Goal: Find specific page/section: Find specific page/section

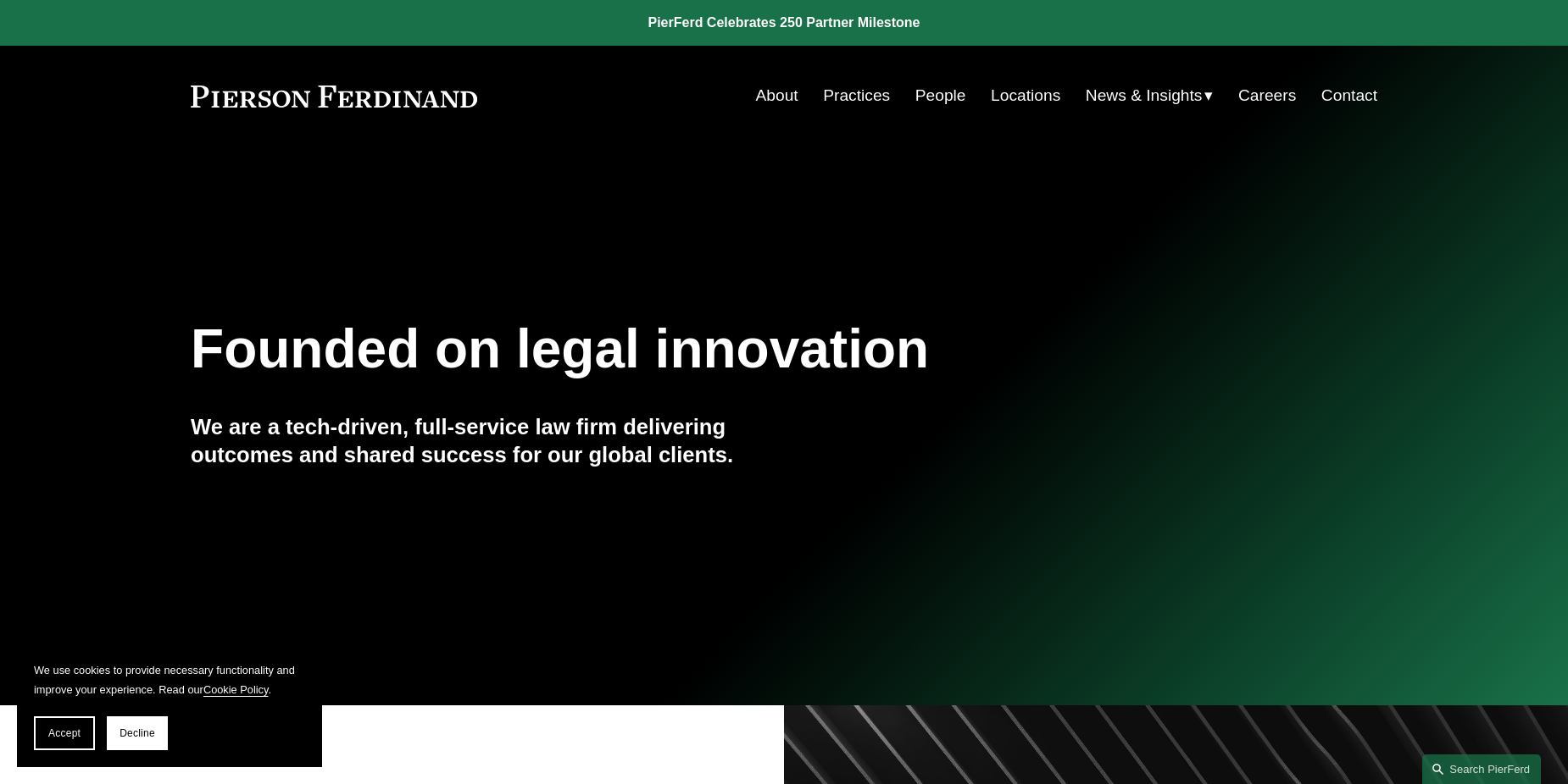
click at [1035, 99] on link "Locations" at bounding box center [1026, 95] width 69 height 32
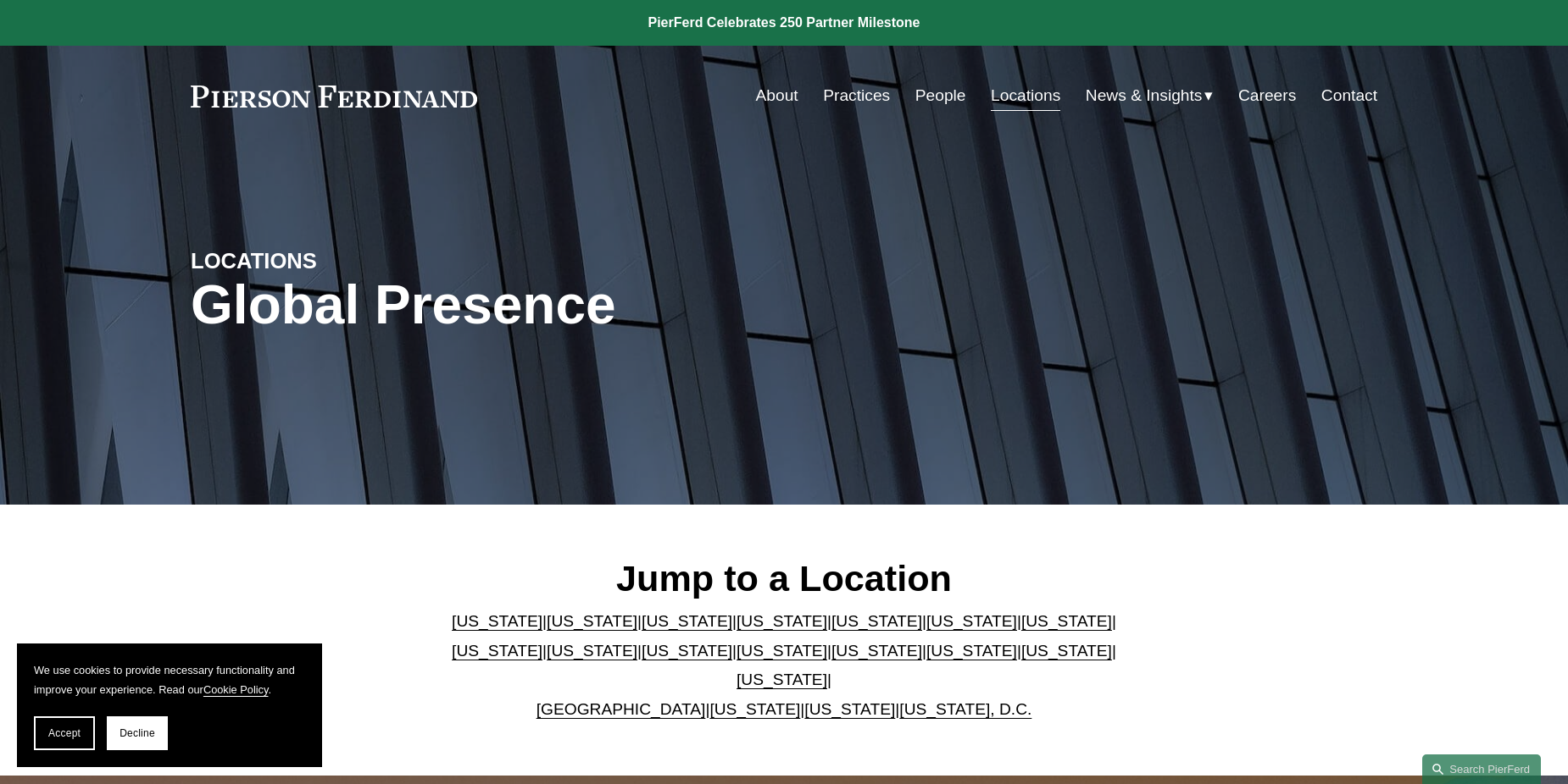
click at [1022, 631] on link "[US_STATE]" at bounding box center [1067, 621] width 91 height 17
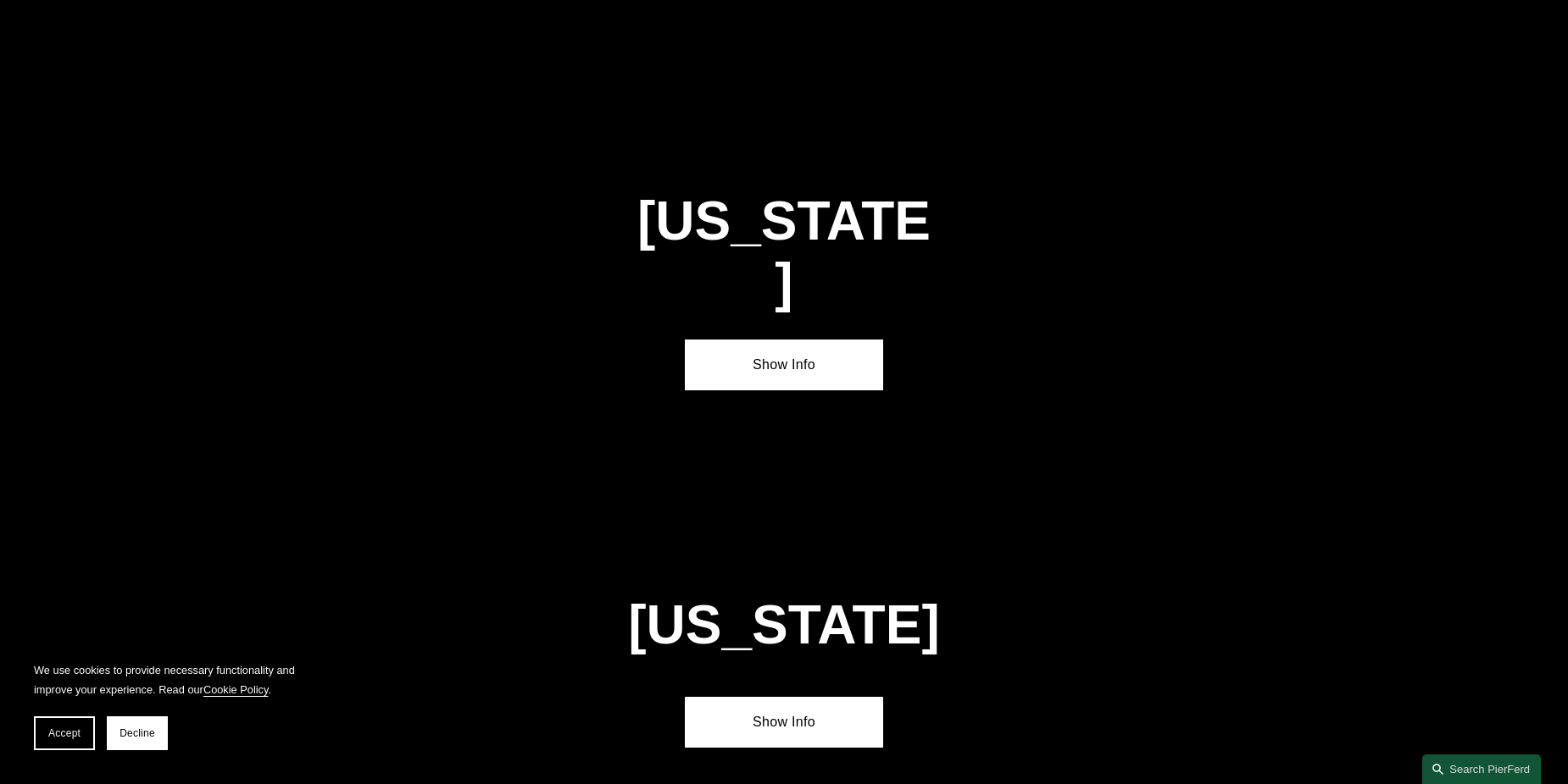
scroll to position [2906, 0]
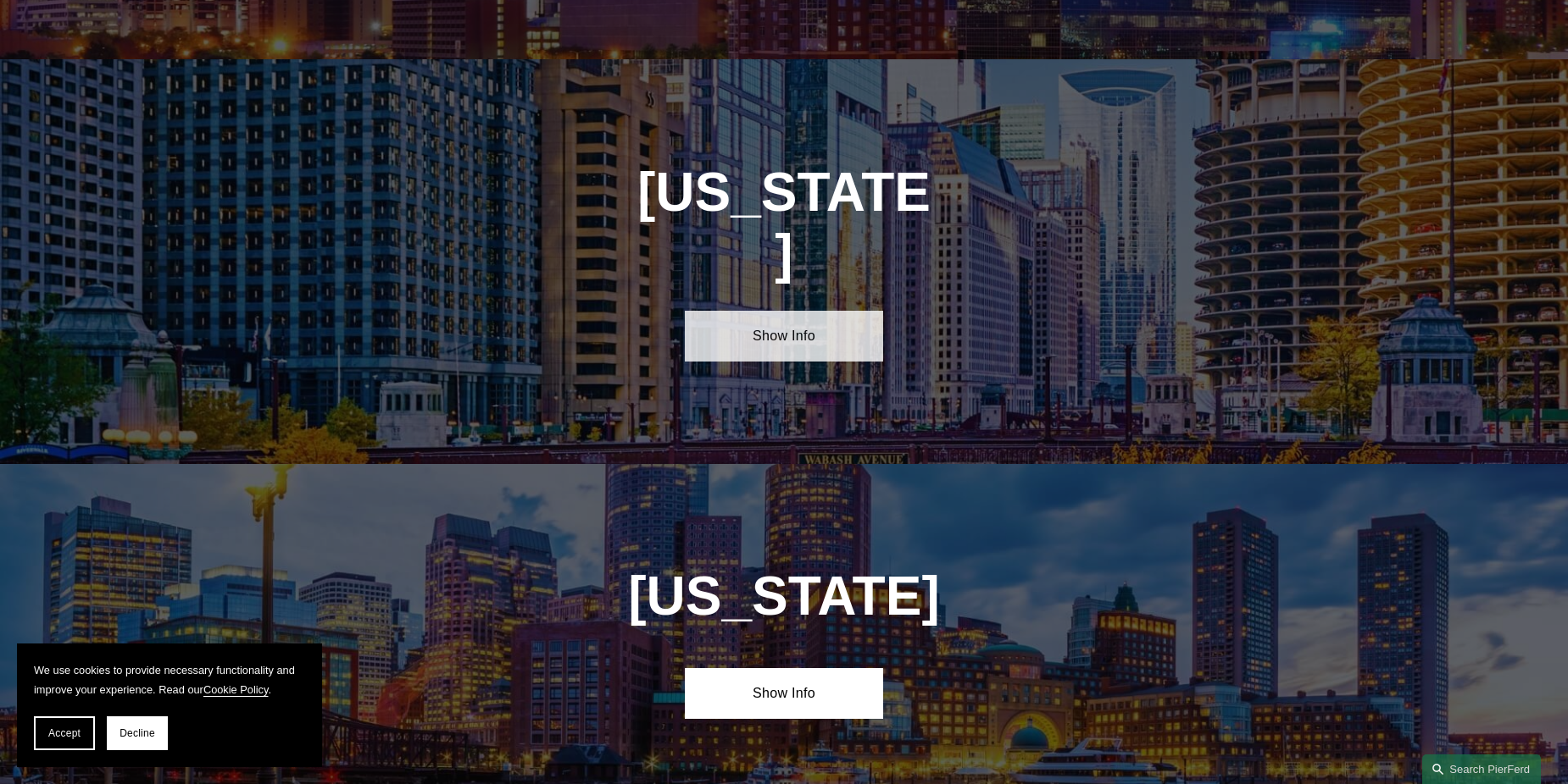
click at [824, 311] on link "Show Info" at bounding box center [784, 336] width 198 height 51
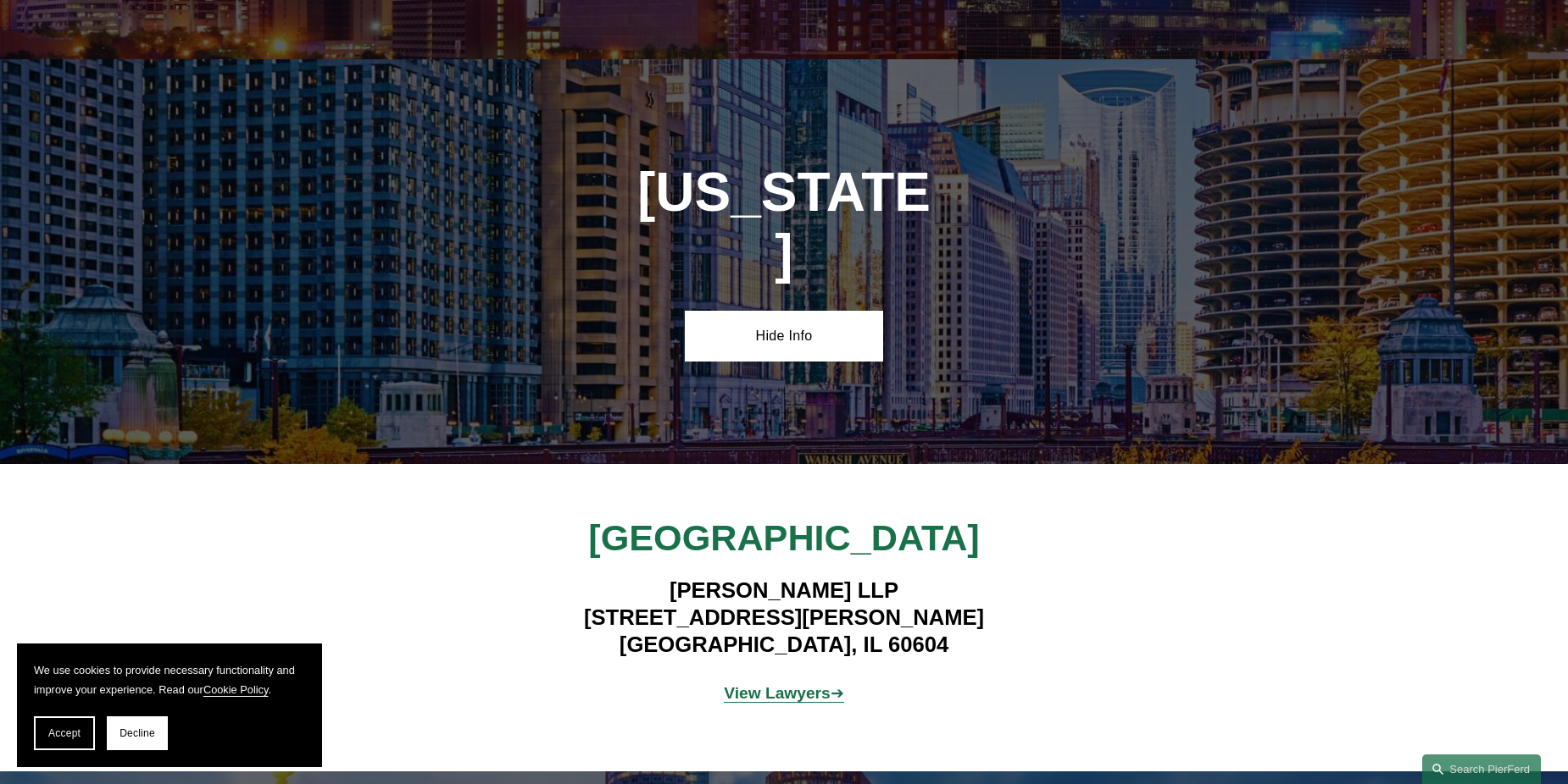
click at [811, 685] on strong "View Lawyers" at bounding box center [777, 693] width 107 height 17
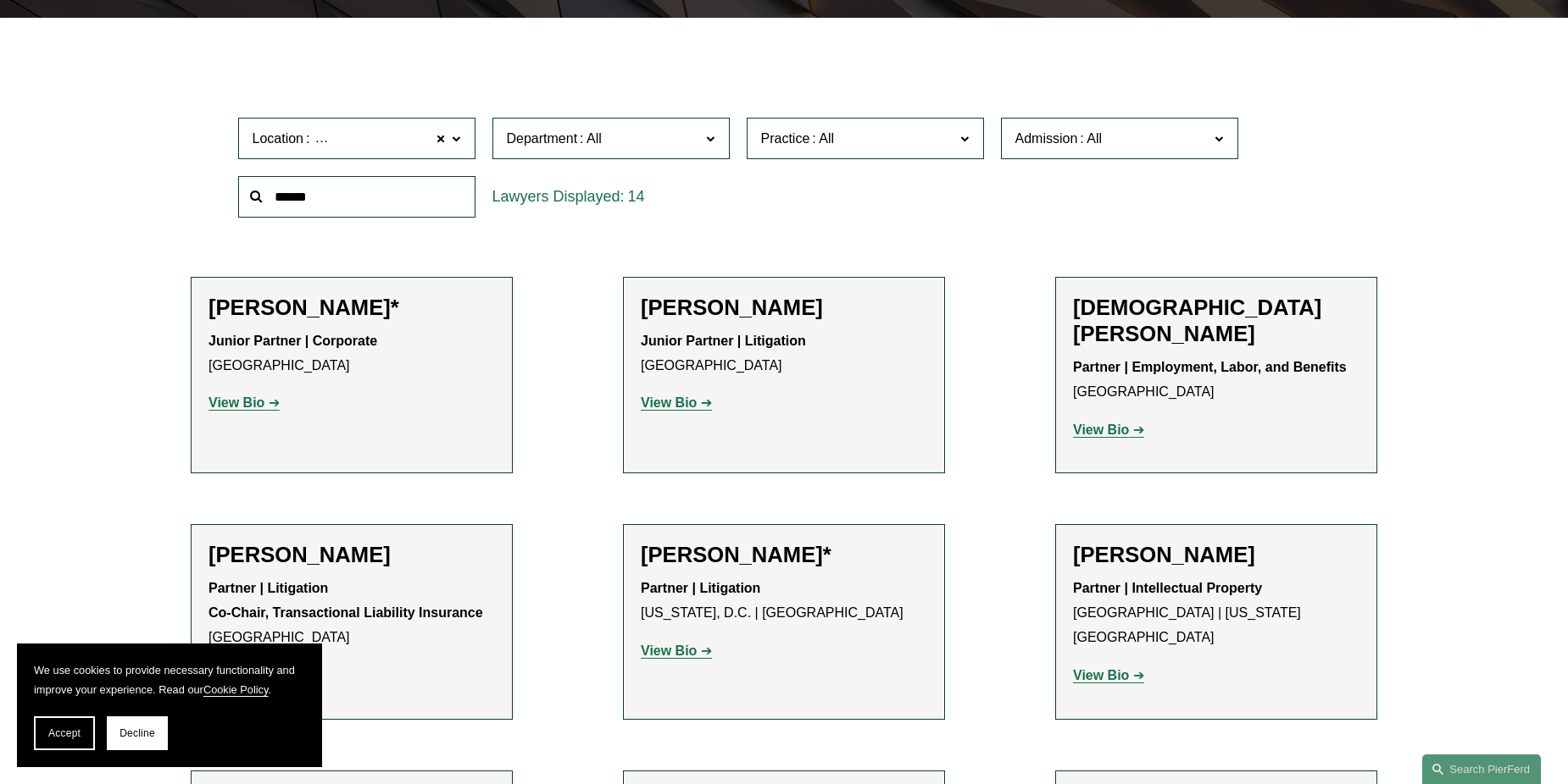
scroll to position [678, 0]
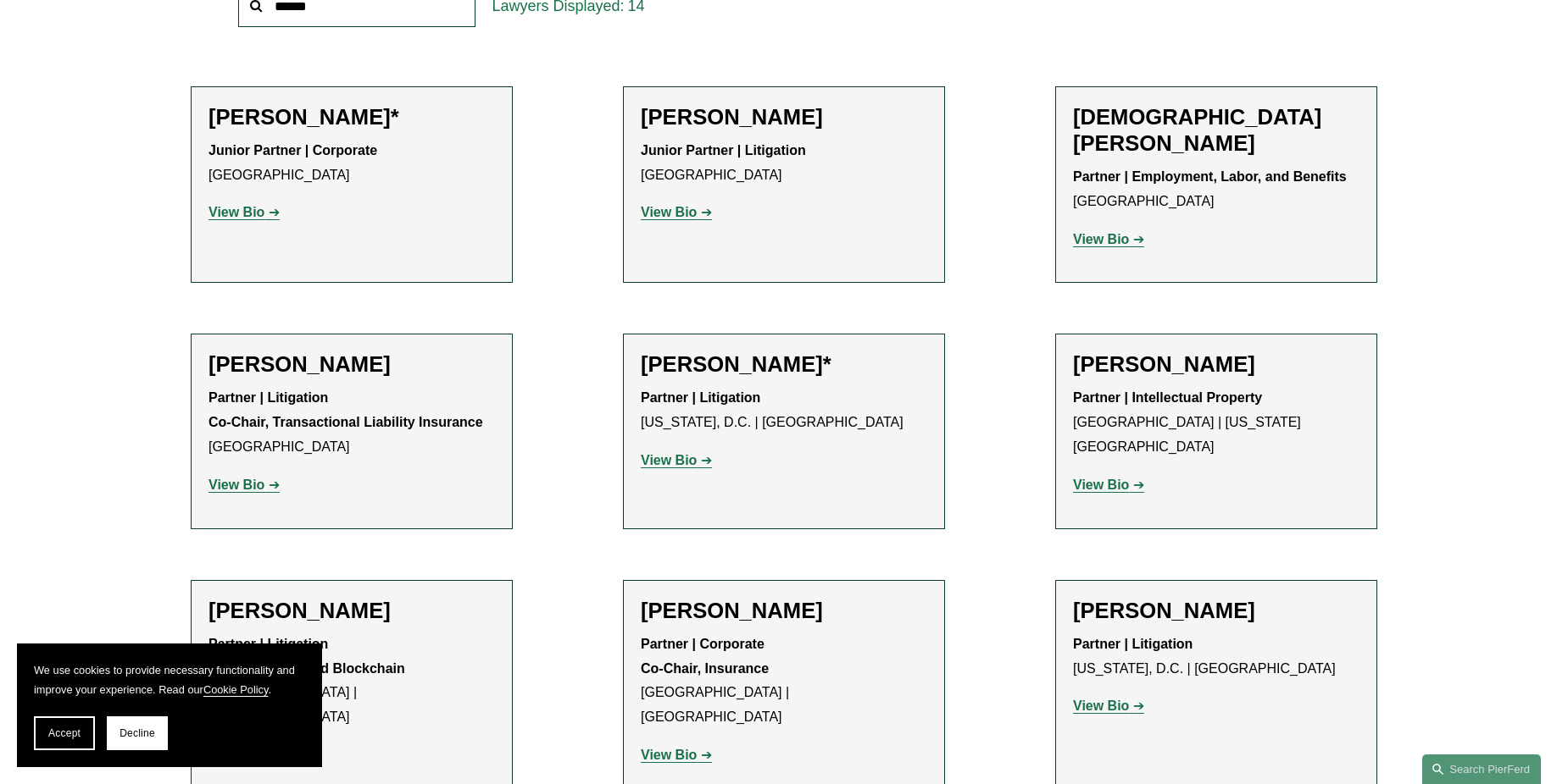
click at [257, 477] on strong "View Bio" at bounding box center [236, 484] width 56 height 14
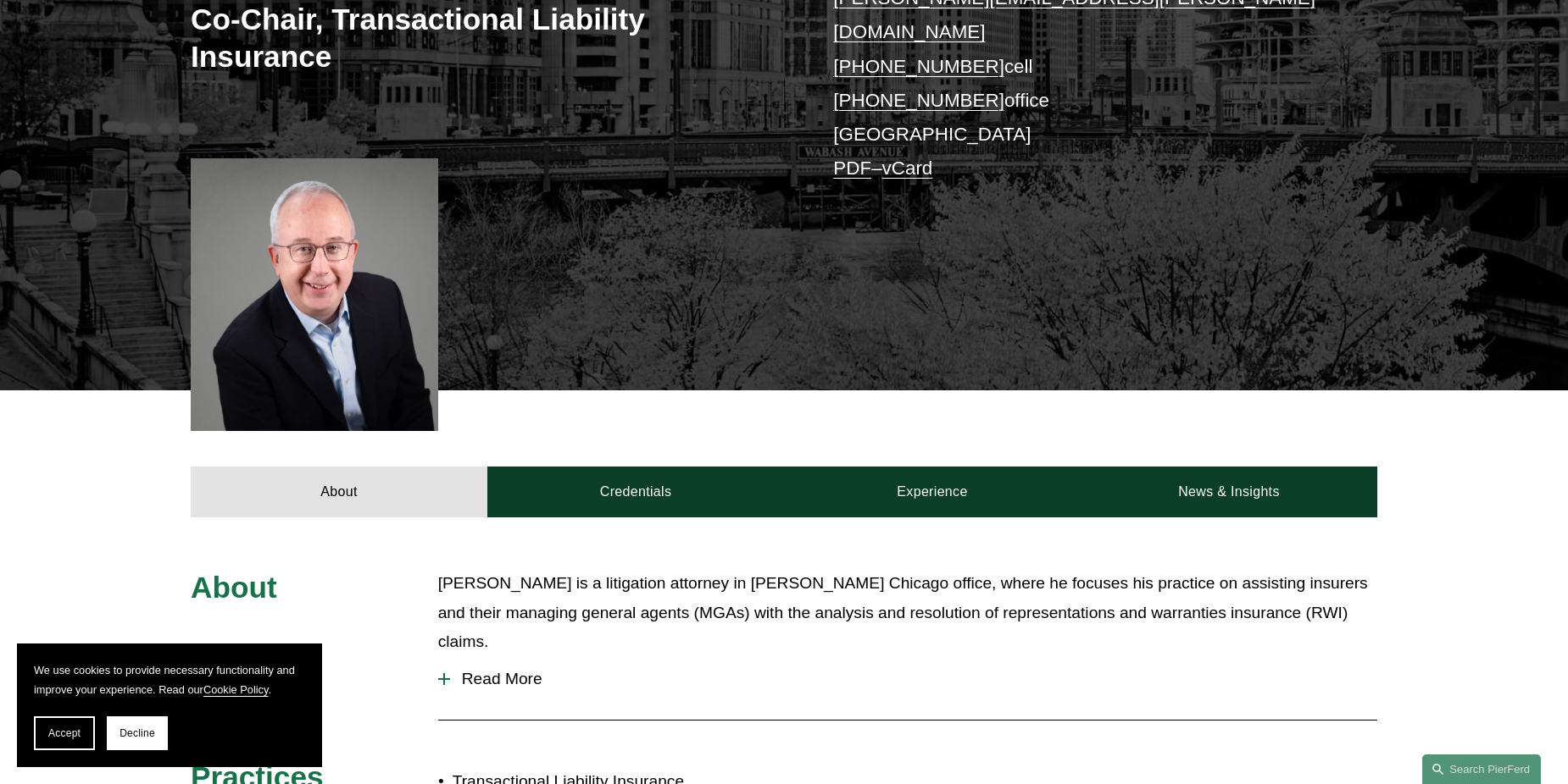
scroll to position [423, 0]
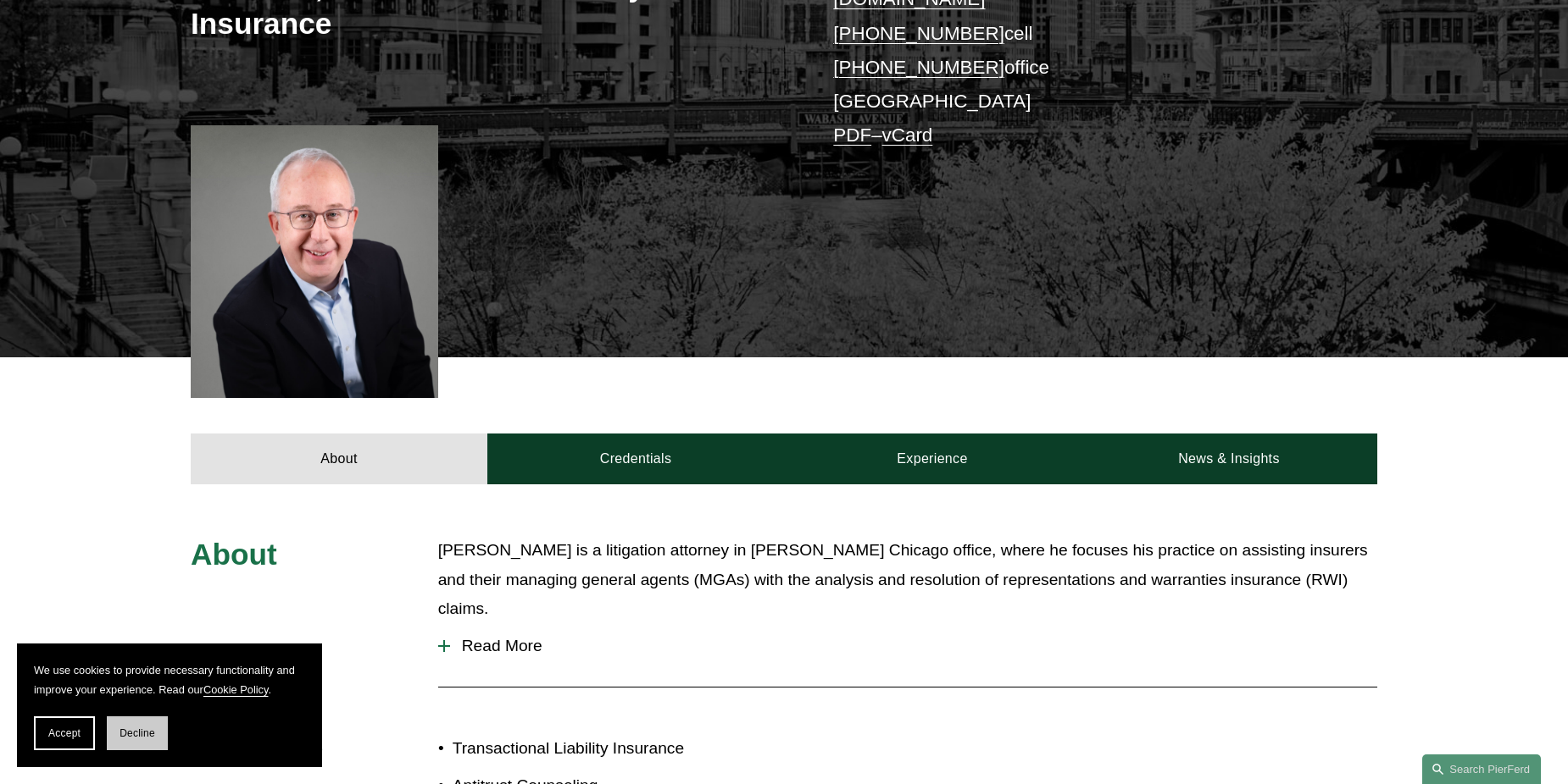
click at [139, 732] on span "Decline" at bounding box center [137, 734] width 36 height 12
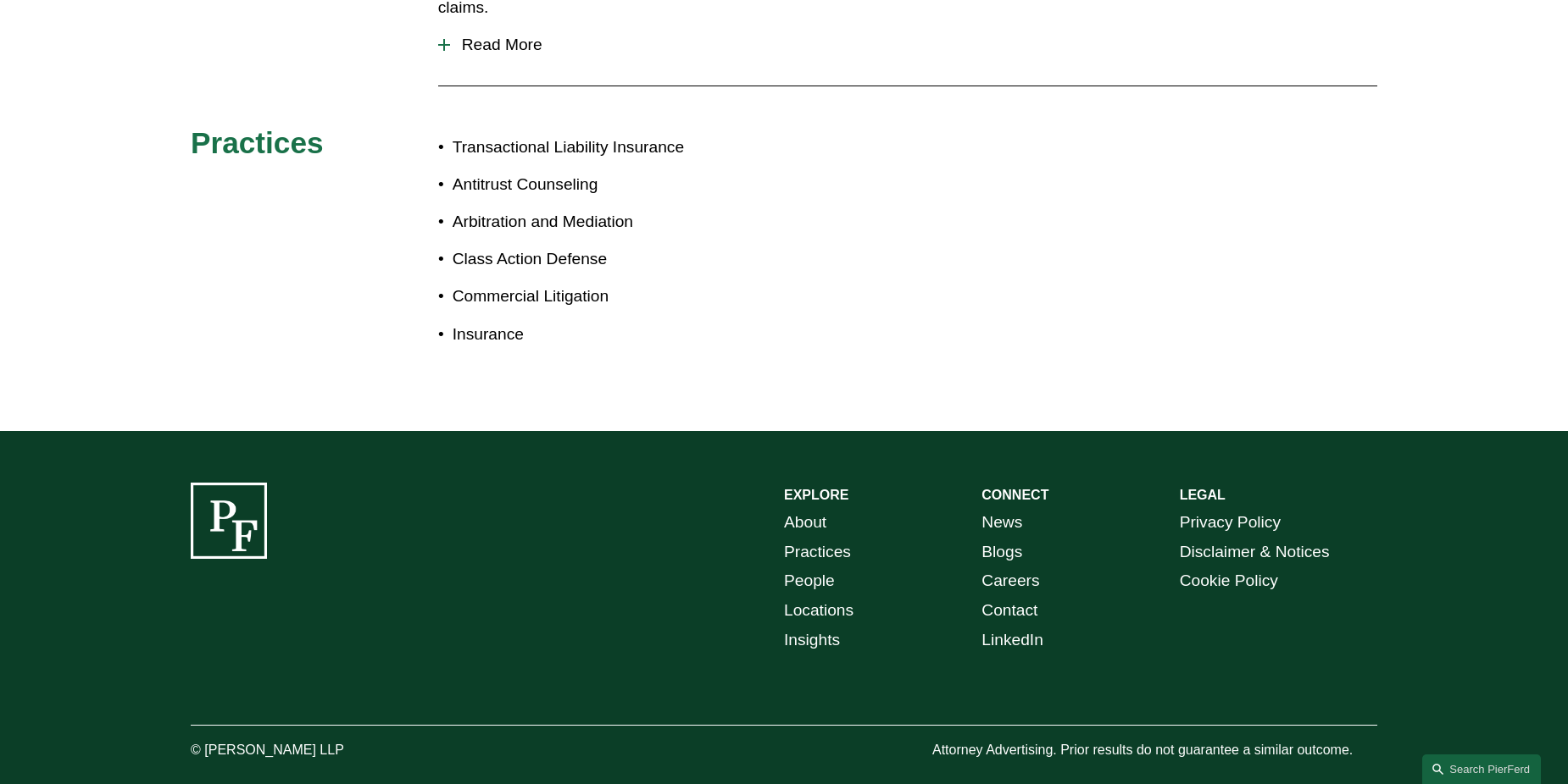
scroll to position [1031, 0]
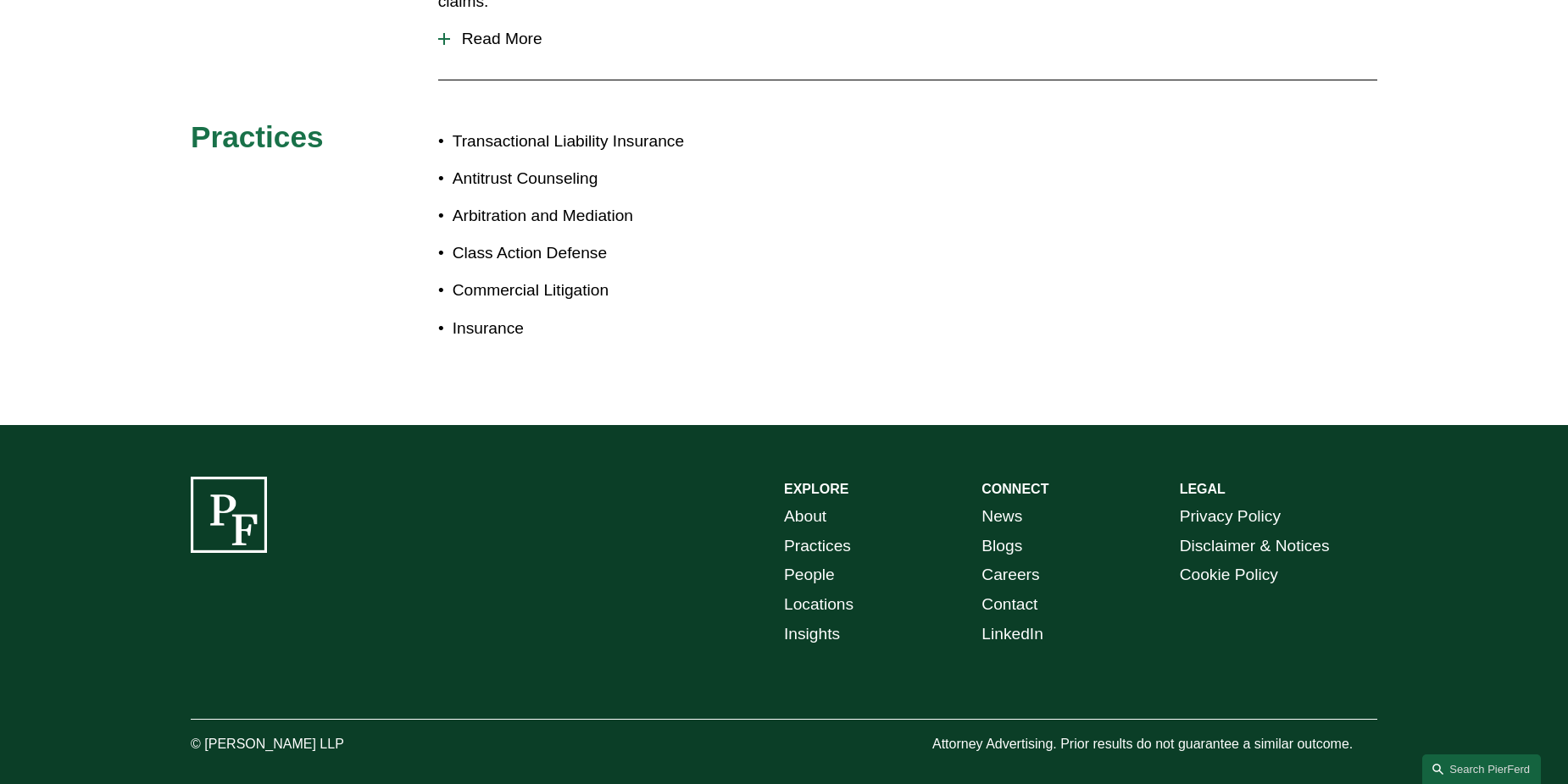
click at [824, 561] on link "People" at bounding box center [810, 576] width 51 height 30
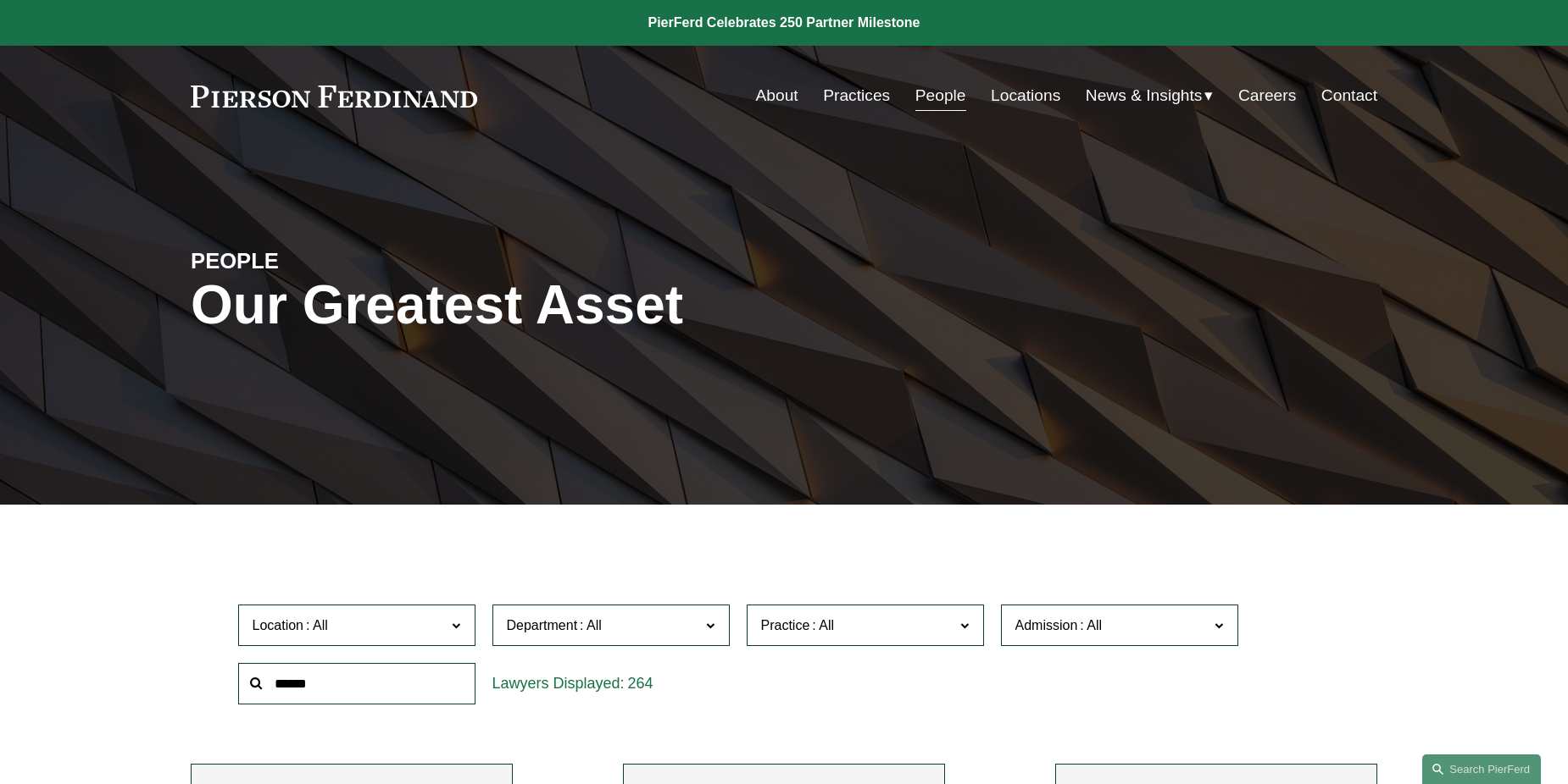
click at [1282, 96] on link "Careers" at bounding box center [1267, 95] width 58 height 32
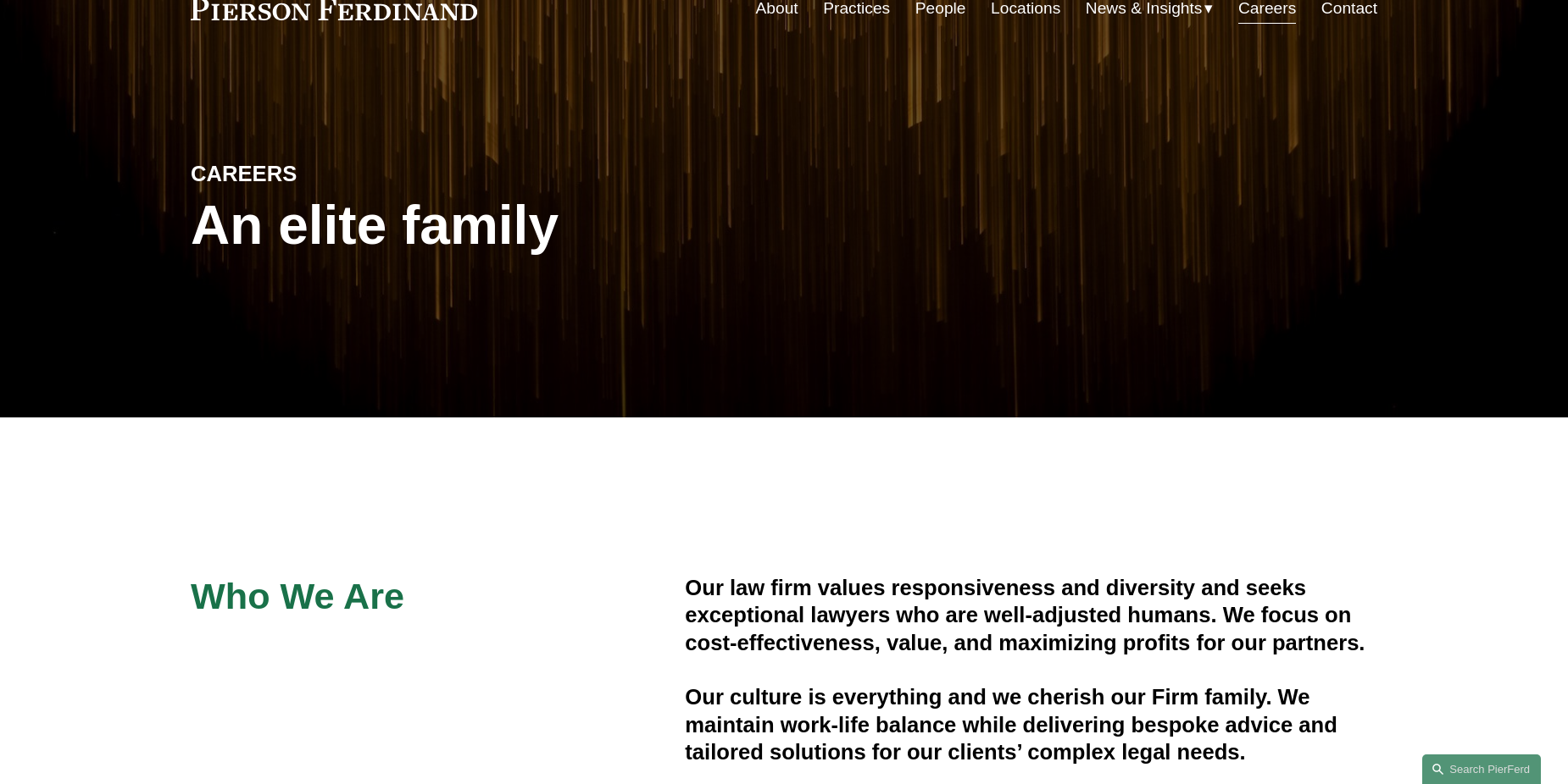
scroll to position [170, 0]
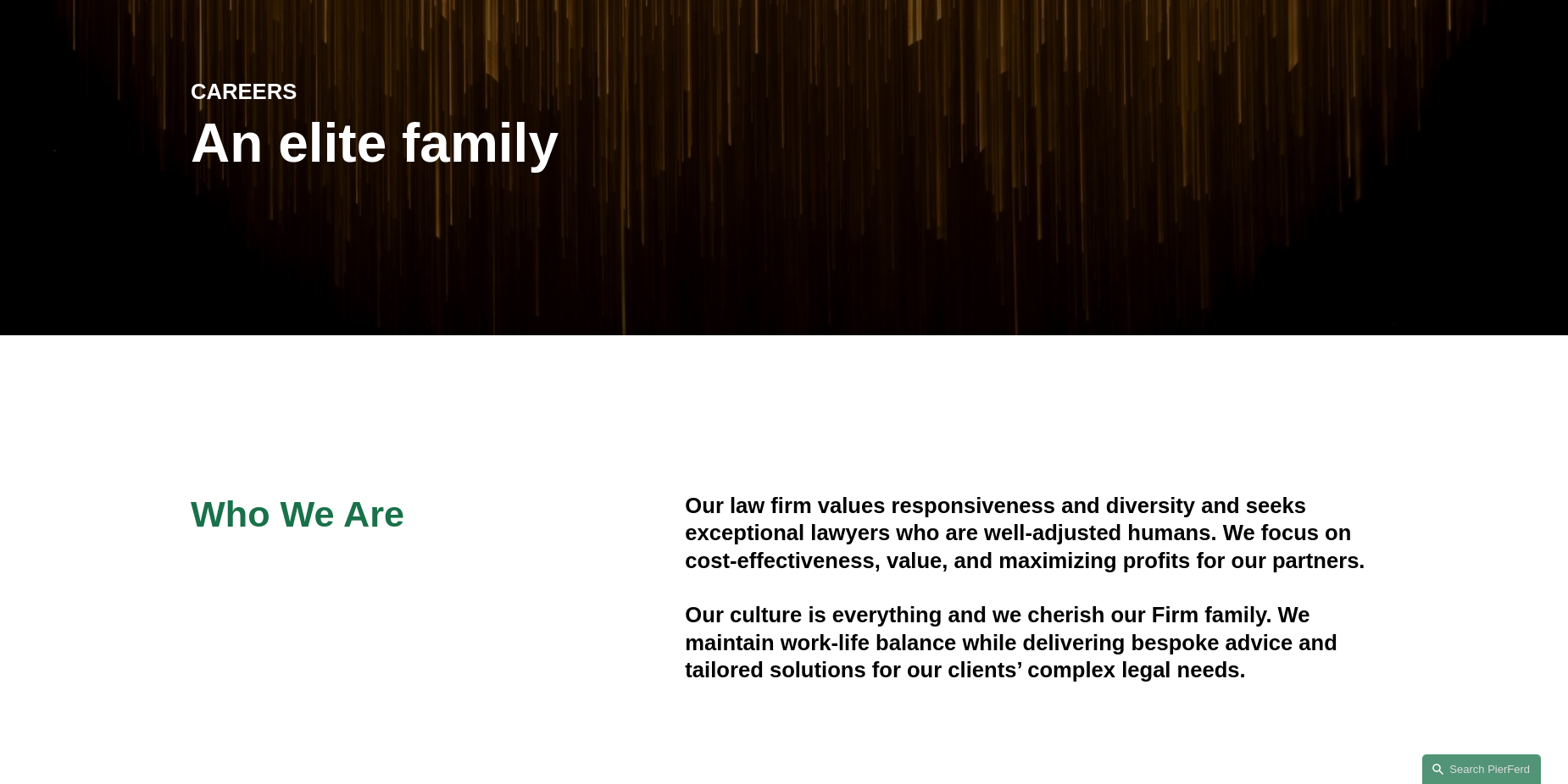
click at [1166, 443] on div "Who We Are Our law firm values responsiveness and diversity and seeks exception…" at bounding box center [784, 594] width 1568 height 411
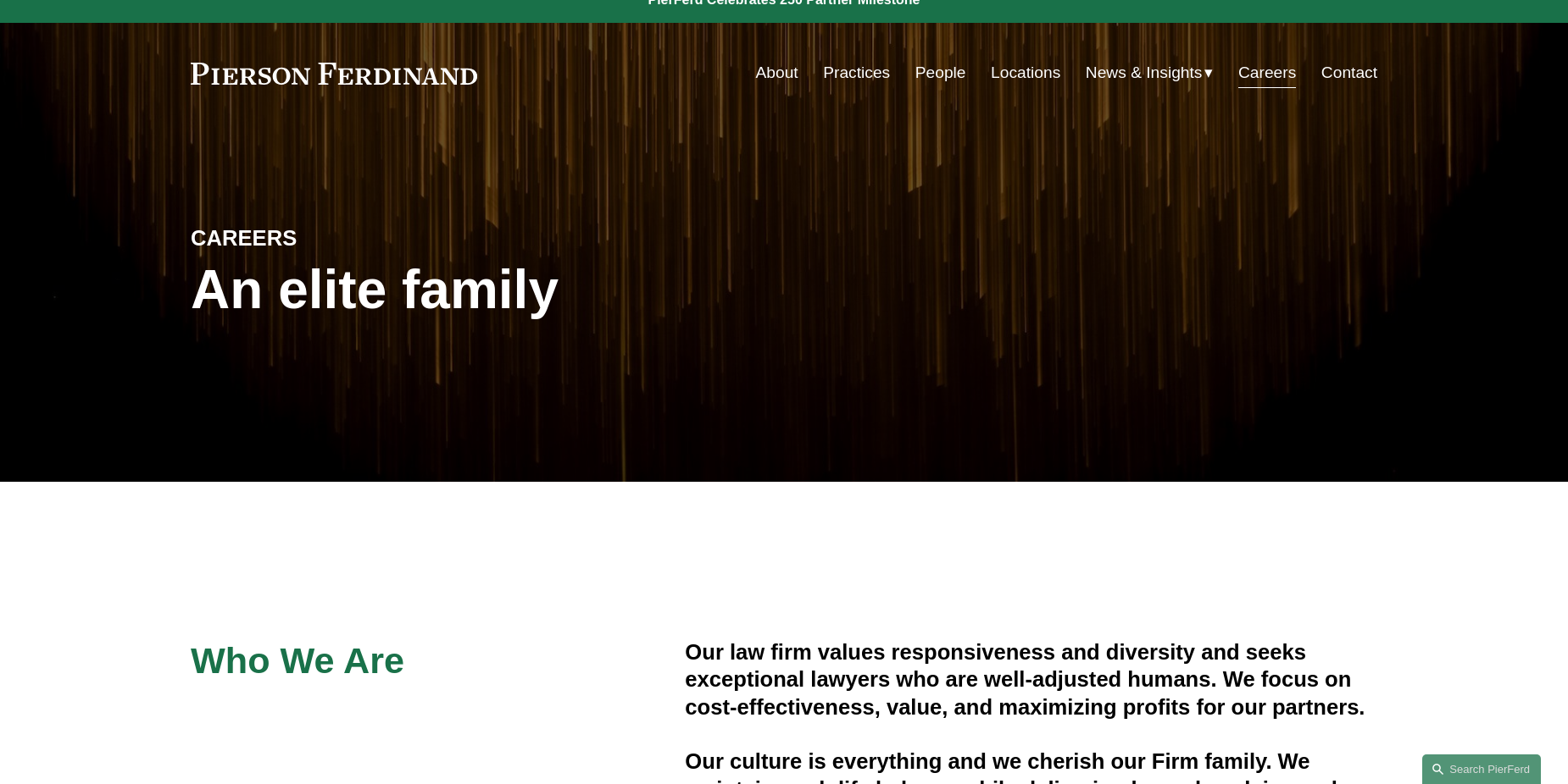
scroll to position [0, 0]
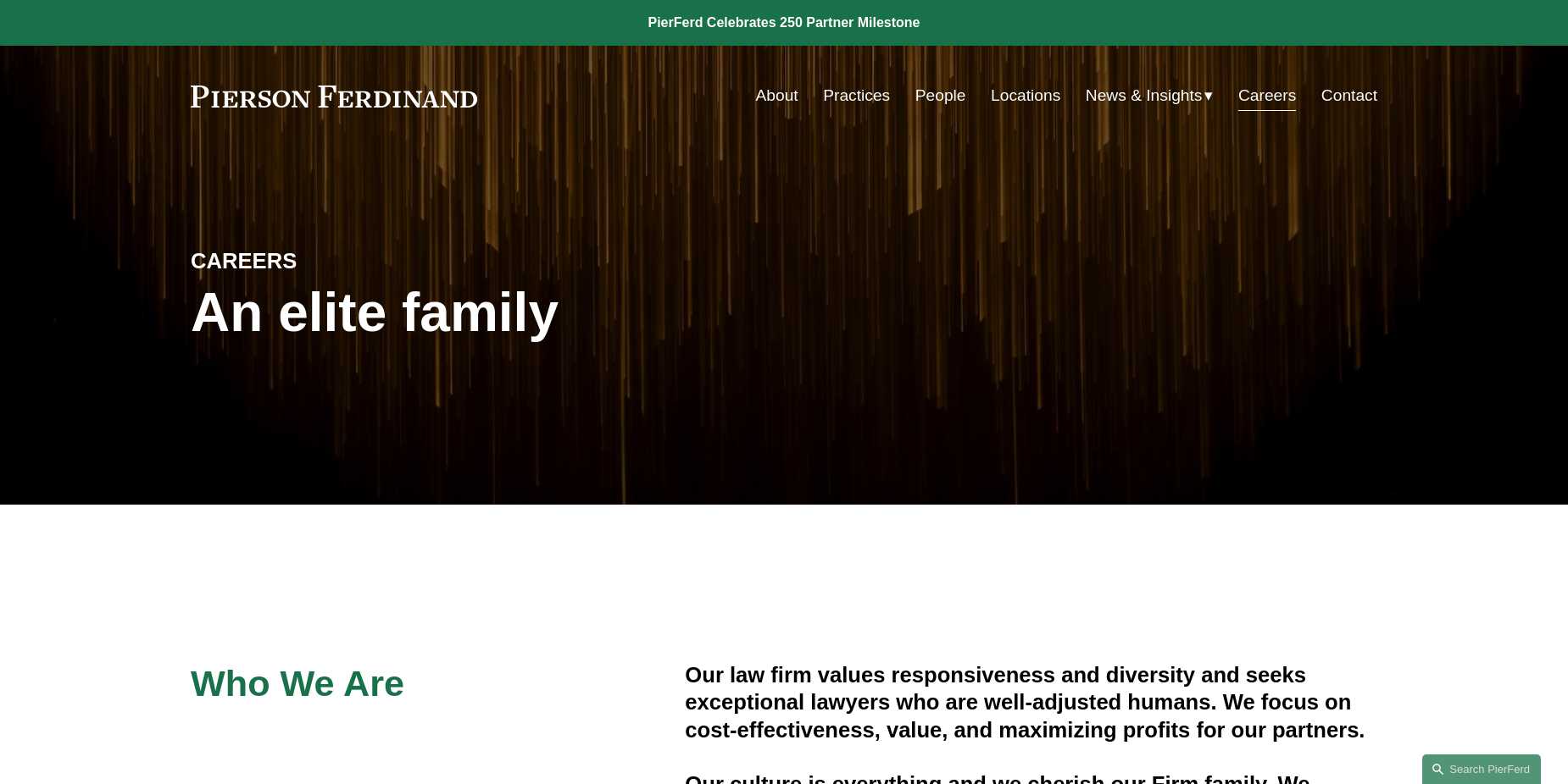
click at [762, 104] on link "About" at bounding box center [778, 95] width 42 height 32
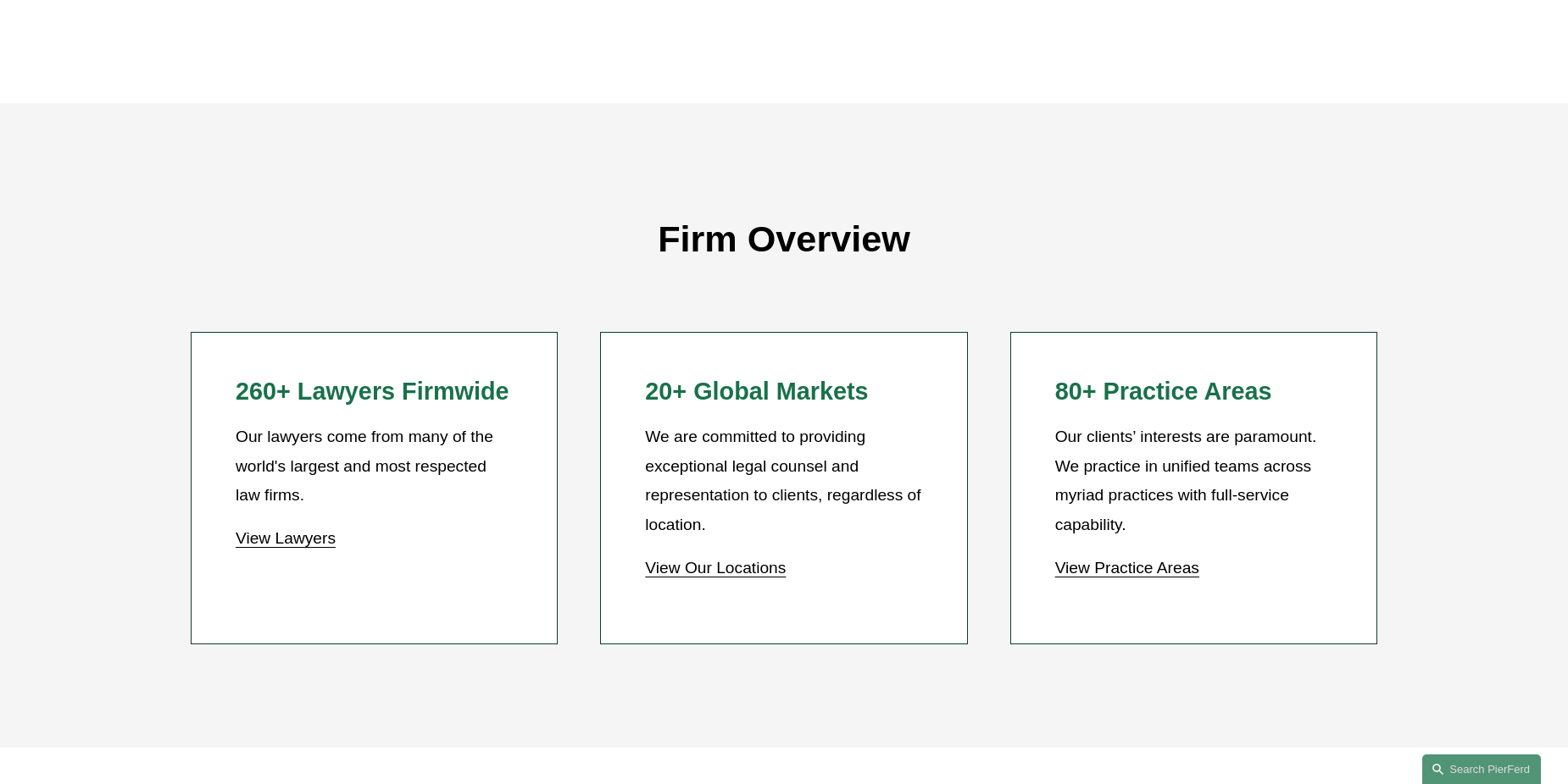
scroll to position [1440, 0]
